Goal: Find specific page/section: Find specific page/section

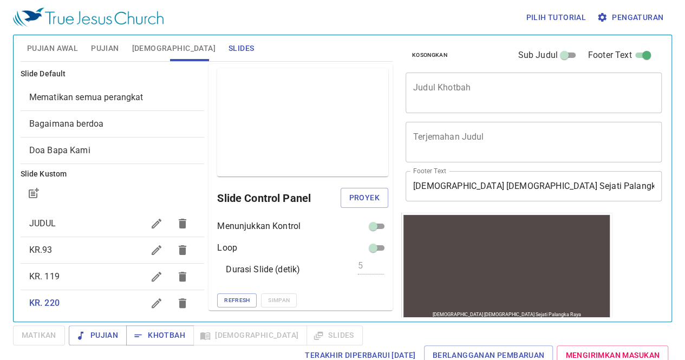
scroll to position [94, 0]
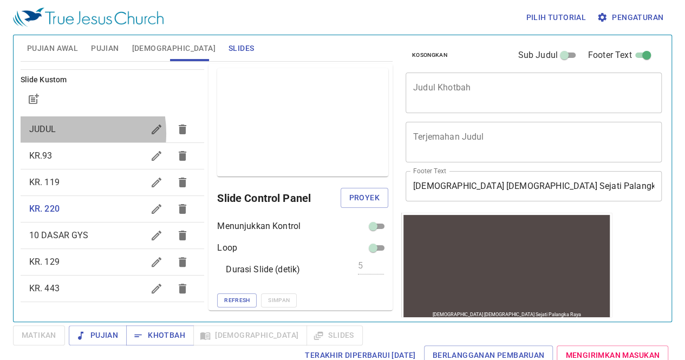
click at [49, 133] on span "JUDUL" at bounding box center [42, 129] width 27 height 10
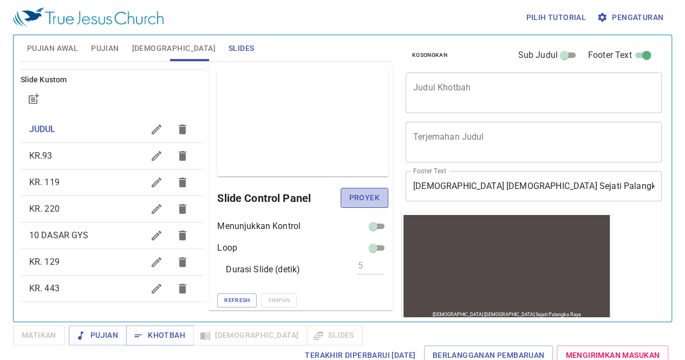
click at [360, 202] on span "Proyek" at bounding box center [364, 198] width 30 height 14
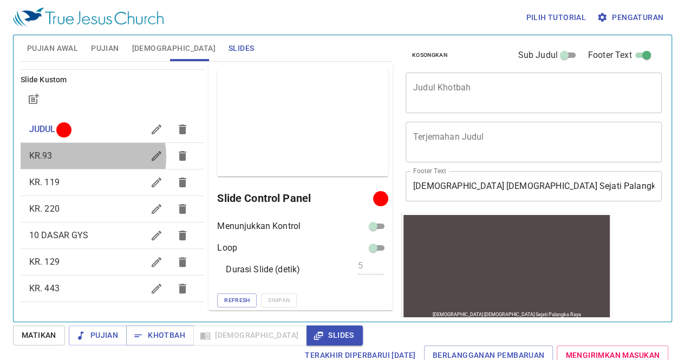
click at [80, 157] on span "KR.93" at bounding box center [86, 155] width 115 height 13
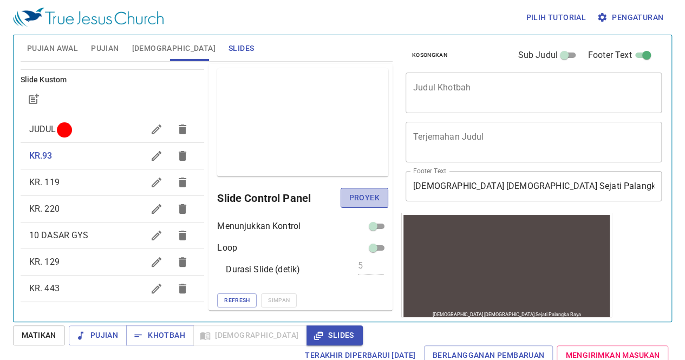
click at [355, 193] on span "Proyek" at bounding box center [364, 198] width 30 height 14
drag, startPoint x: 82, startPoint y: 115, endPoint x: 81, endPoint y: 131, distance: 15.7
click at [81, 131] on ul "JUDUL KR.93 KR. 119 KR. 220 10 DASAR GYS KR. 129 KR. 443" at bounding box center [113, 209] width 184 height 194
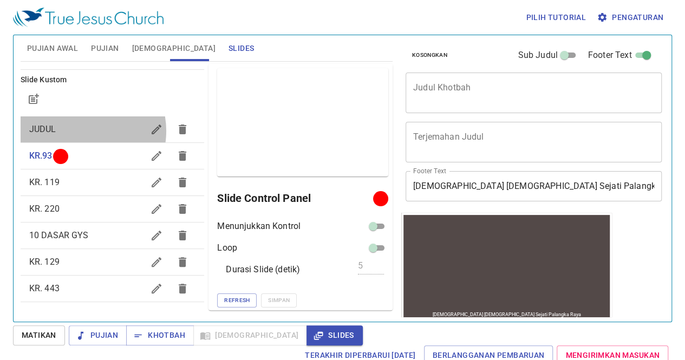
click at [81, 131] on span "JUDUL" at bounding box center [86, 129] width 115 height 13
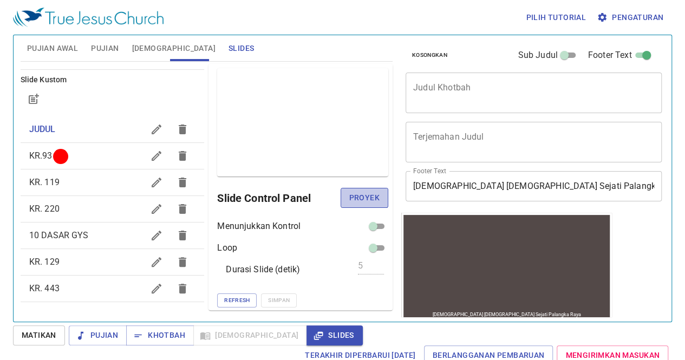
click at [370, 195] on span "Proyek" at bounding box center [364, 198] width 30 height 14
click at [376, 195] on div at bounding box center [380, 198] width 8 height 8
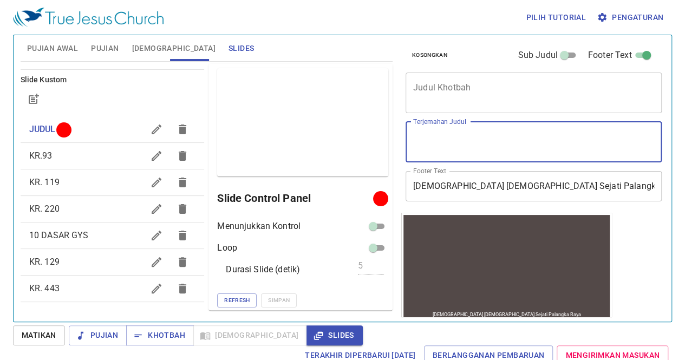
click at [612, 135] on textarea "Terjemahan Judul" at bounding box center [533, 142] width 241 height 21
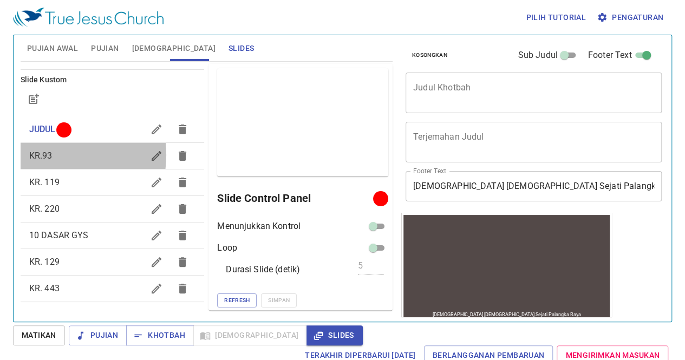
click at [49, 154] on span "KR.93" at bounding box center [40, 156] width 23 height 10
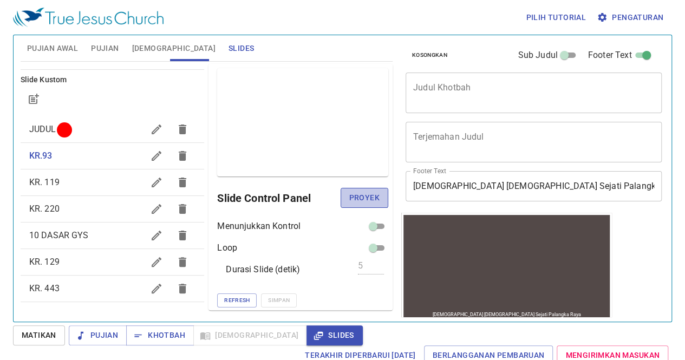
click at [349, 199] on span "Proyek" at bounding box center [364, 198] width 30 height 14
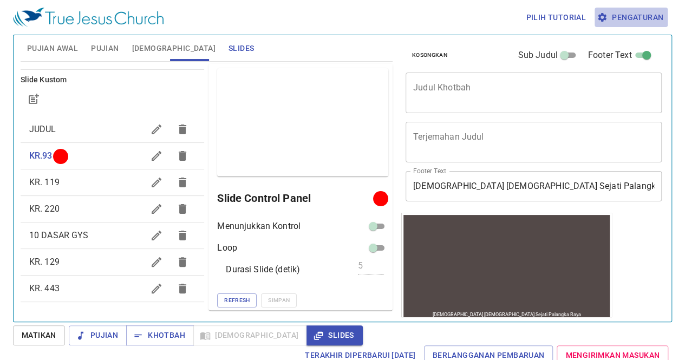
click at [647, 14] on span "Pengaturan" at bounding box center [631, 18] width 64 height 14
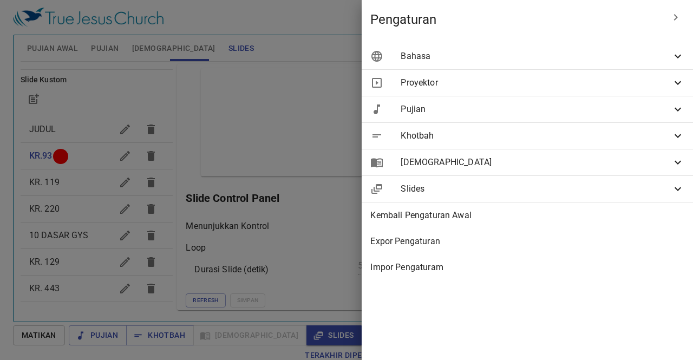
click at [533, 66] on div "Bahasa" at bounding box center [527, 56] width 331 height 26
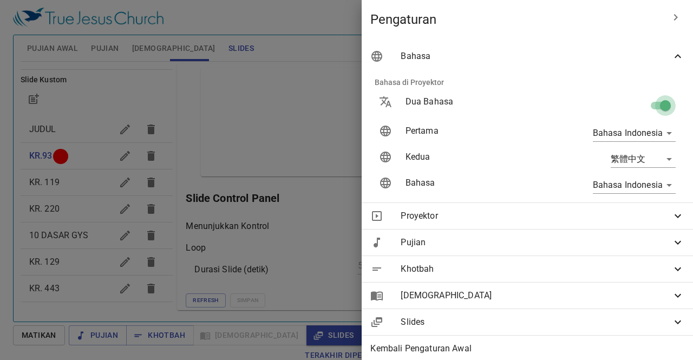
click at [650, 107] on input "checkbox" at bounding box center [666, 107] width 62 height 21
checkbox input "false"
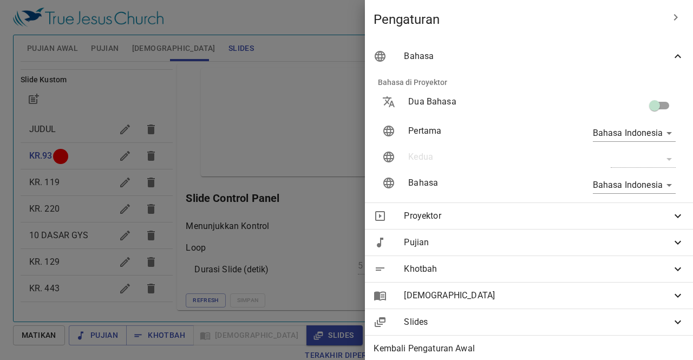
click at [197, 134] on div at bounding box center [346, 180] width 693 height 360
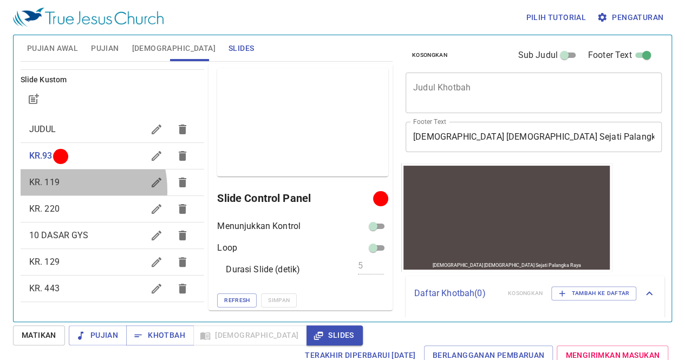
click at [54, 190] on div "KR. 119" at bounding box center [113, 183] width 184 height 26
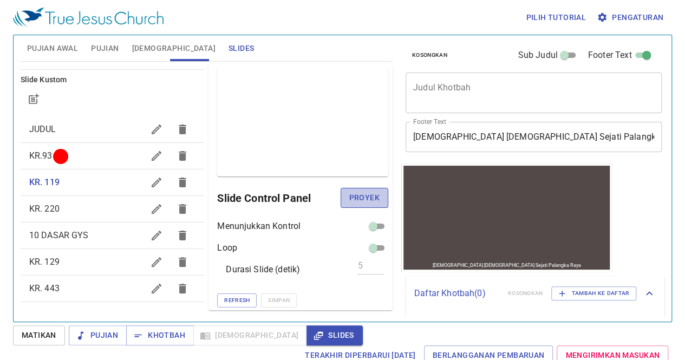
click at [372, 200] on button "Proyek" at bounding box center [365, 198] width 48 height 20
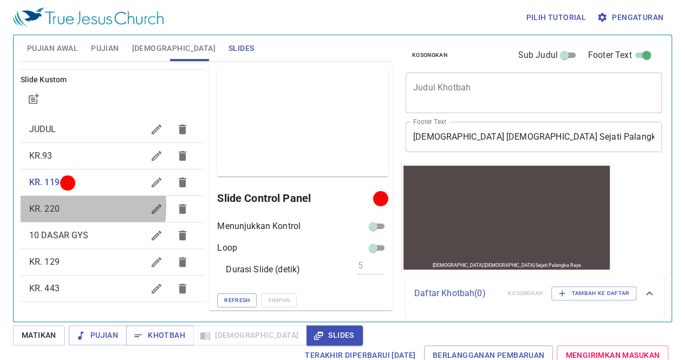
click at [29, 206] on span "KR. 220" at bounding box center [44, 209] width 30 height 10
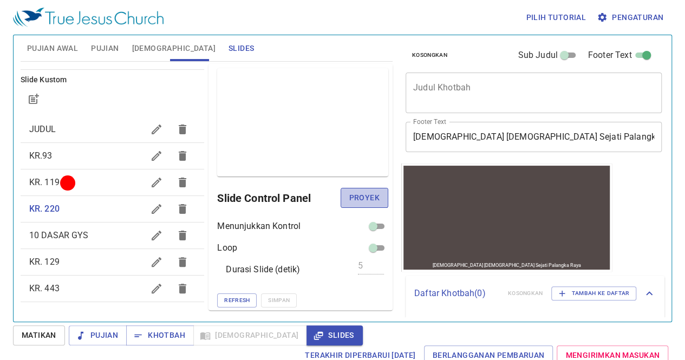
click at [349, 195] on span "Proyek" at bounding box center [364, 198] width 30 height 14
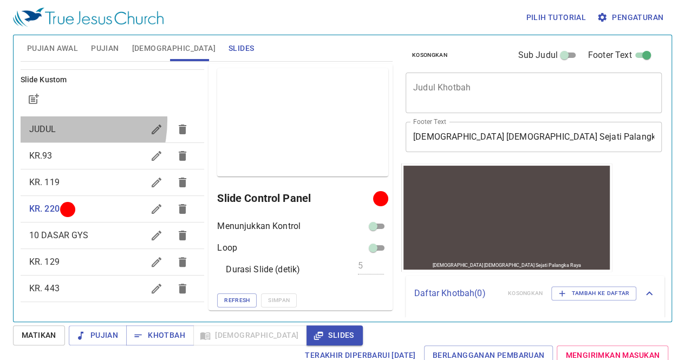
click at [43, 120] on div "JUDUL" at bounding box center [113, 129] width 184 height 26
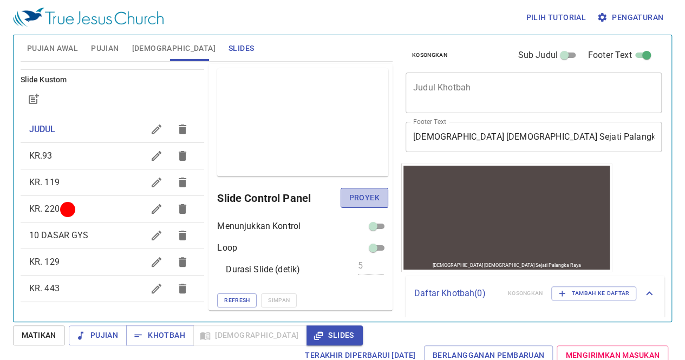
click at [352, 205] on button "Proyek" at bounding box center [365, 198] width 48 height 20
